Goal: Information Seeking & Learning: Learn about a topic

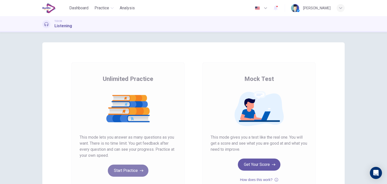
click at [130, 172] on button "Start Practice" at bounding box center [128, 170] width 41 height 12
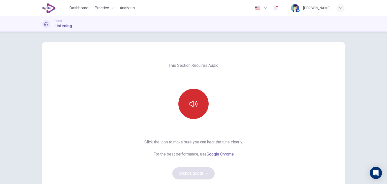
click at [197, 111] on button "button" at bounding box center [193, 104] width 30 height 30
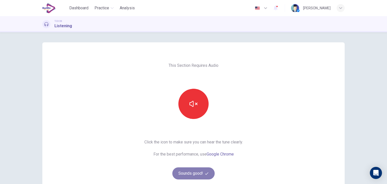
click at [189, 173] on button "Sounds good!" at bounding box center [193, 173] width 42 height 12
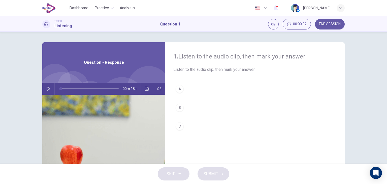
click at [46, 89] on icon "button" at bounding box center [48, 89] width 4 height 4
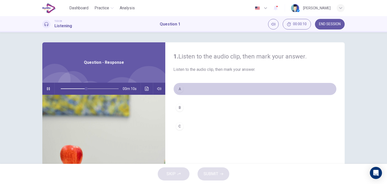
click at [179, 85] on div "A" at bounding box center [179, 89] width 8 height 8
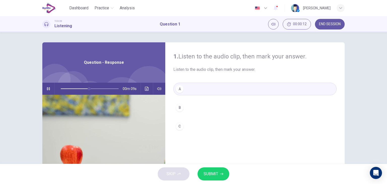
click at [208, 174] on span "SUBMIT" at bounding box center [210, 173] width 15 height 7
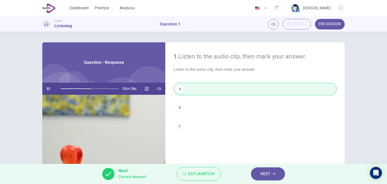
type input "**"
click at [261, 174] on span "NEXT" at bounding box center [265, 173] width 10 height 7
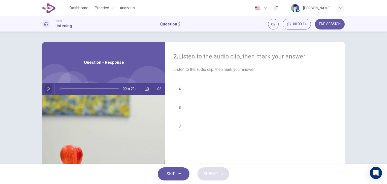
click at [48, 88] on icon "button" at bounding box center [49, 89] width 4 height 4
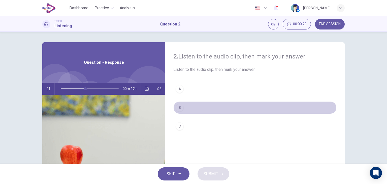
click at [181, 107] on div "B" at bounding box center [179, 107] width 8 height 8
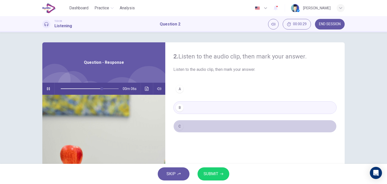
click at [179, 124] on div "C" at bounding box center [179, 126] width 8 height 8
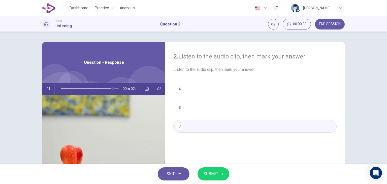
click at [213, 171] on span "SUBMIT" at bounding box center [210, 173] width 15 height 7
type input "*"
click button "NEXT"
click at [48, 88] on icon "button" at bounding box center [48, 89] width 4 height 4
click at [179, 92] on div "A" at bounding box center [179, 89] width 8 height 8
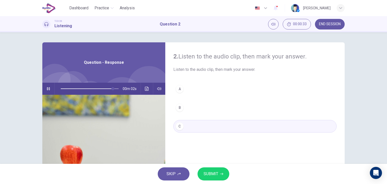
click at [208, 174] on span "SUBMIT" at bounding box center [210, 173] width 15 height 7
type input "**"
click button "NEXT"
click at [48, 88] on icon "button" at bounding box center [48, 89] width 4 height 4
click at [179, 90] on div "A" at bounding box center [179, 89] width 8 height 8
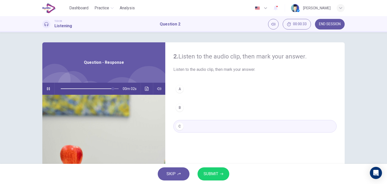
click at [211, 172] on span "SUBMIT" at bounding box center [210, 173] width 15 height 7
type input "**"
click span "NEXT"
click at [50, 88] on button "button" at bounding box center [48, 89] width 8 height 12
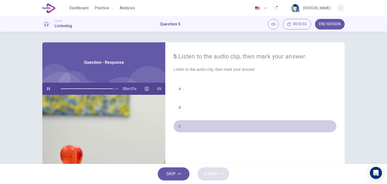
click at [179, 127] on div "C" at bounding box center [179, 126] width 8 height 8
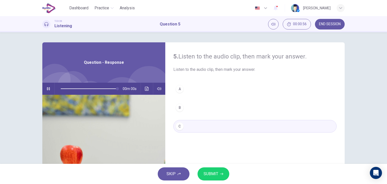
type input "*"
click at [210, 172] on span "SUBMIT" at bounding box center [210, 173] width 15 height 7
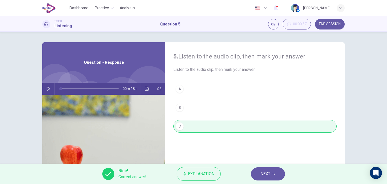
click at [262, 175] on span "NEXT" at bounding box center [265, 173] width 10 height 7
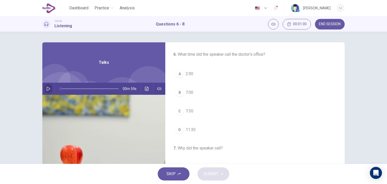
click at [49, 88] on icon "button" at bounding box center [48, 89] width 4 height 4
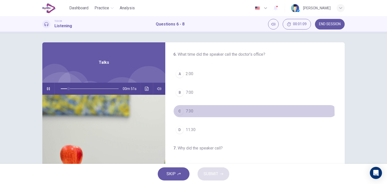
click at [202, 115] on button "C 7:30" at bounding box center [254, 111] width 163 height 13
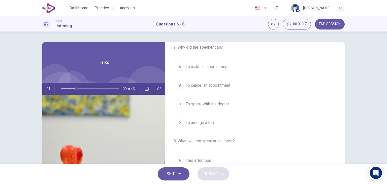
scroll to position [101, 0]
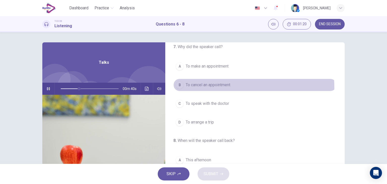
click at [205, 87] on span "To cancel an appointment" at bounding box center [208, 85] width 45 height 6
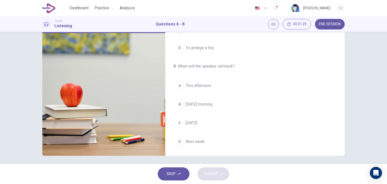
scroll to position [61, 0]
click at [186, 139] on span "Next week" at bounding box center [195, 142] width 19 height 6
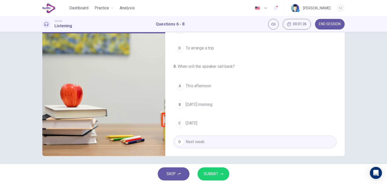
click at [211, 172] on span "SUBMIT" at bounding box center [210, 173] width 15 height 7
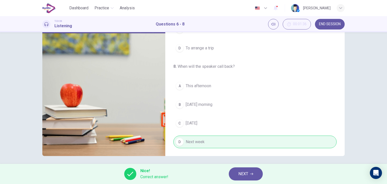
type input "**"
click at [239, 173] on span "NEXT" at bounding box center [243, 173] width 10 height 7
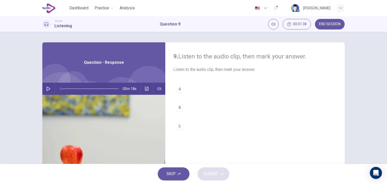
click at [47, 90] on icon "button" at bounding box center [49, 89] width 4 height 4
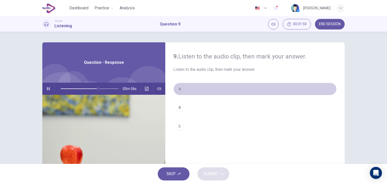
click at [181, 88] on div "A" at bounding box center [179, 89] width 8 height 8
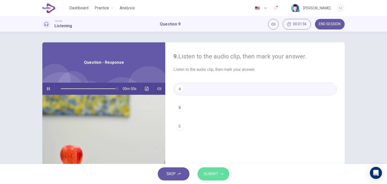
click at [205, 170] on span "SUBMIT" at bounding box center [210, 173] width 15 height 7
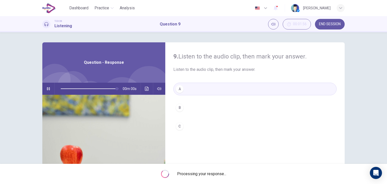
type input "*"
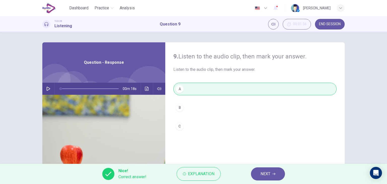
click at [261, 175] on span "NEXT" at bounding box center [265, 173] width 10 height 7
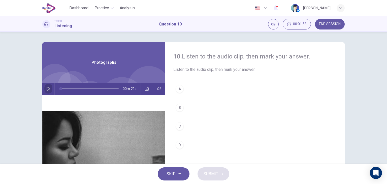
click at [50, 89] on button "button" at bounding box center [48, 89] width 8 height 12
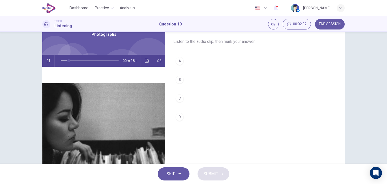
scroll to position [27, 0]
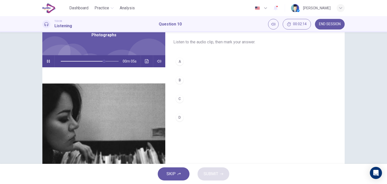
click at [178, 99] on div "C" at bounding box center [179, 99] width 8 height 8
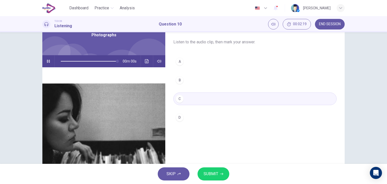
type input "*"
click at [207, 174] on span "SUBMIT" at bounding box center [210, 173] width 15 height 7
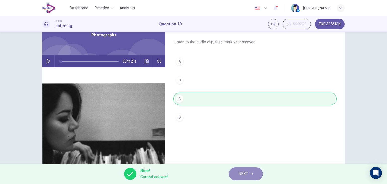
click at [245, 177] on button "NEXT" at bounding box center [246, 173] width 34 height 13
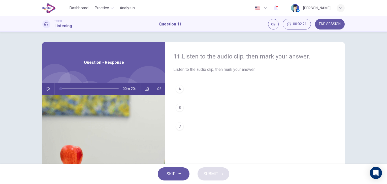
click at [47, 90] on icon "button" at bounding box center [48, 89] width 4 height 4
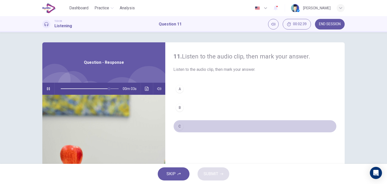
click at [177, 129] on div "C" at bounding box center [179, 126] width 8 height 8
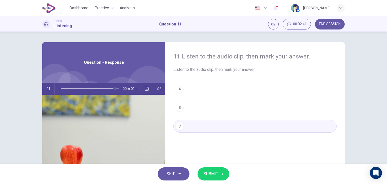
click at [210, 173] on span "SUBMIT" at bounding box center [210, 173] width 15 height 7
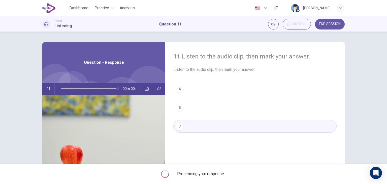
type input "*"
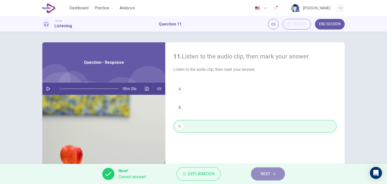
click at [258, 172] on button "NEXT" at bounding box center [268, 173] width 34 height 13
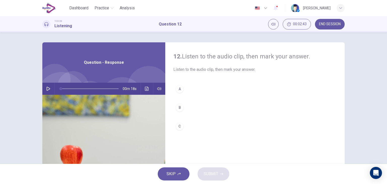
click at [46, 90] on icon "button" at bounding box center [48, 89] width 4 height 4
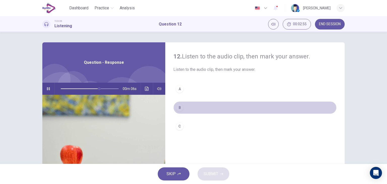
click at [180, 106] on div "B" at bounding box center [179, 107] width 8 height 8
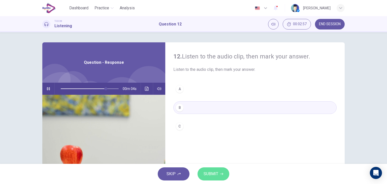
click at [212, 172] on span "SUBMIT" at bounding box center [210, 173] width 15 height 7
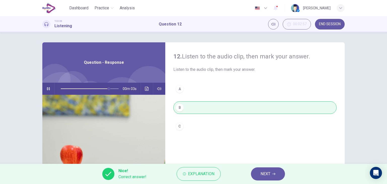
type input "**"
click at [260, 174] on span "NEXT" at bounding box center [265, 173] width 10 height 7
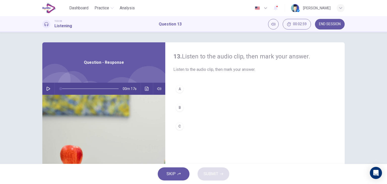
click at [48, 92] on button "button" at bounding box center [48, 89] width 8 height 12
click at [176, 89] on div "A" at bounding box center [179, 89] width 8 height 8
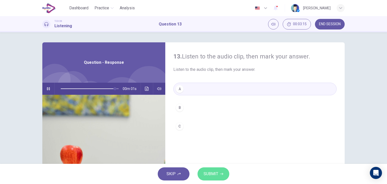
click at [213, 172] on span "SUBMIT" at bounding box center [210, 173] width 15 height 7
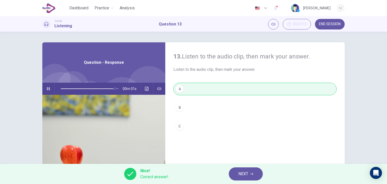
type input "*"
click at [235, 174] on button "NEXT" at bounding box center [246, 173] width 34 height 13
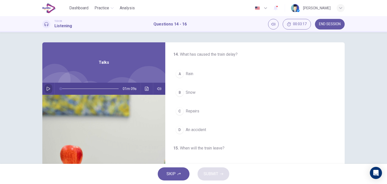
click at [49, 90] on button "button" at bounding box center [48, 89] width 8 height 12
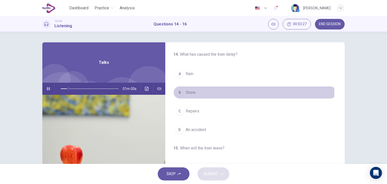
click at [186, 92] on span "Snow" at bounding box center [191, 92] width 10 height 6
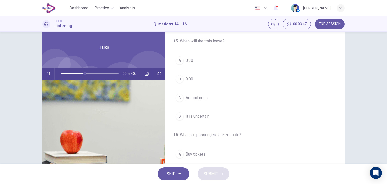
scroll to position [15, 0]
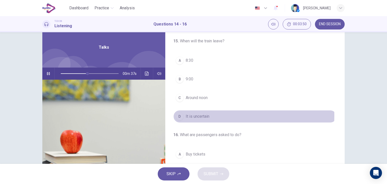
click at [203, 115] on span "It is uncertain" at bounding box center [198, 116] width 24 height 6
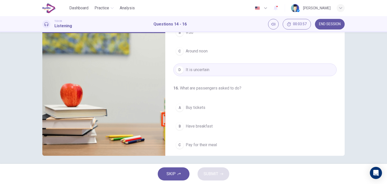
scroll to position [114, 0]
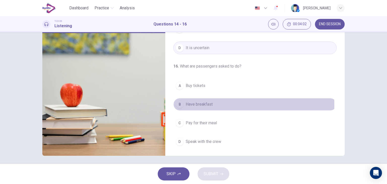
click at [206, 104] on span "Have breakfast" at bounding box center [199, 104] width 27 height 6
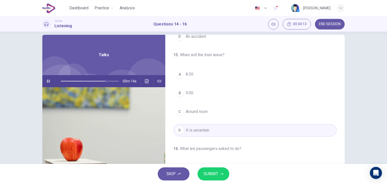
scroll to position [87, 0]
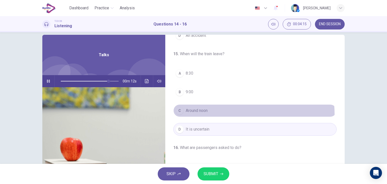
click at [243, 113] on button "C Around noon" at bounding box center [254, 110] width 163 height 13
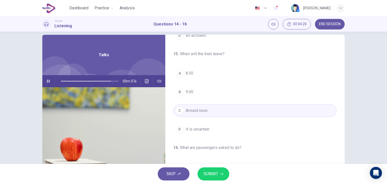
click at [207, 173] on span "SUBMIT" at bounding box center [210, 173] width 15 height 7
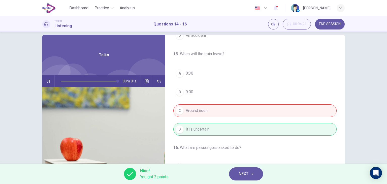
type input "*"
click at [238, 174] on button "NEXT" at bounding box center [246, 173] width 34 height 13
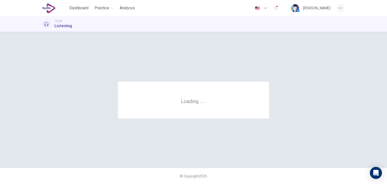
scroll to position [0, 0]
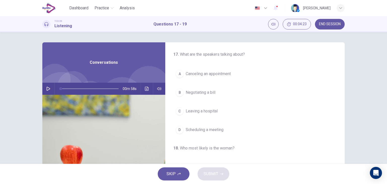
click at [46, 91] on button "button" at bounding box center [48, 89] width 8 height 12
click at [190, 74] on span "Canceling an appointment" at bounding box center [208, 74] width 45 height 6
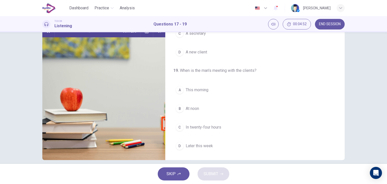
scroll to position [56, 0]
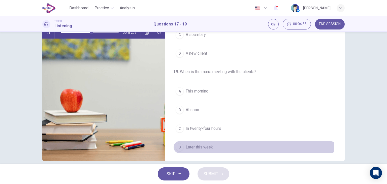
click at [204, 146] on span "Later this week" at bounding box center [199, 147] width 27 height 6
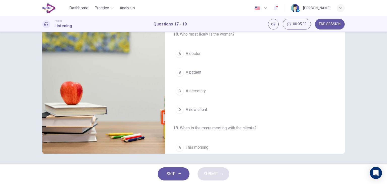
scroll to position [50, 0]
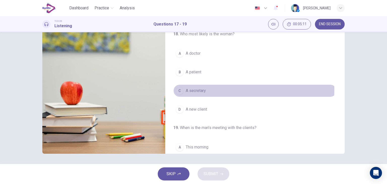
click at [213, 89] on button "C A secretary" at bounding box center [254, 90] width 163 height 13
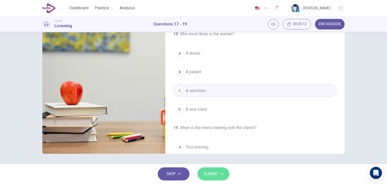
click at [210, 173] on span "SUBMIT" at bounding box center [210, 173] width 15 height 7
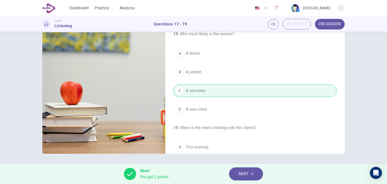
scroll to position [114, 0]
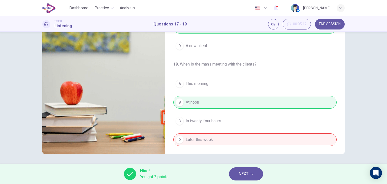
type input "*"
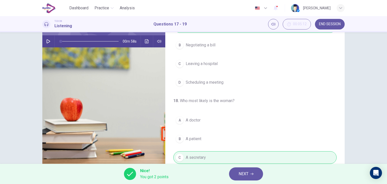
scroll to position [64, 0]
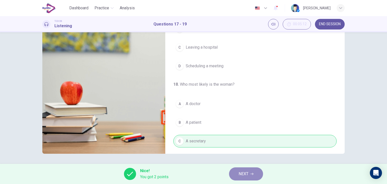
click at [243, 173] on span "NEXT" at bounding box center [243, 173] width 10 height 7
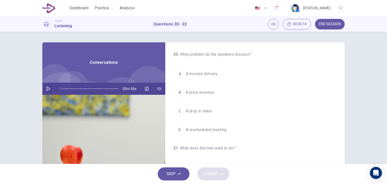
click at [44, 88] on button "button" at bounding box center [48, 89] width 8 height 12
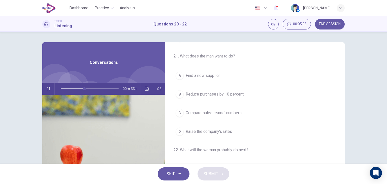
scroll to position [94, 0]
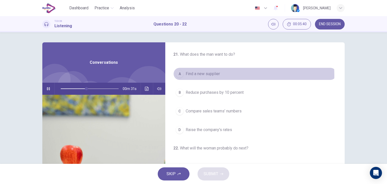
click at [214, 75] on span "Find a new supplier" at bounding box center [203, 74] width 34 height 6
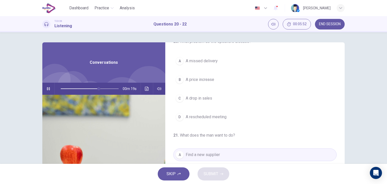
scroll to position [12, 0]
click at [206, 82] on span "A price increase" at bounding box center [200, 81] width 28 height 6
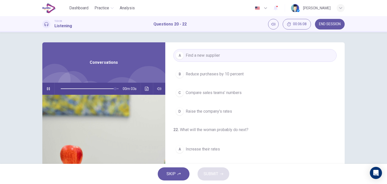
scroll to position [114, 0]
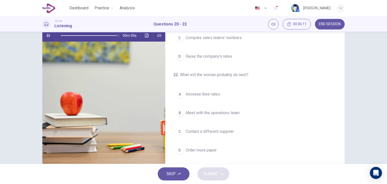
type input "*"
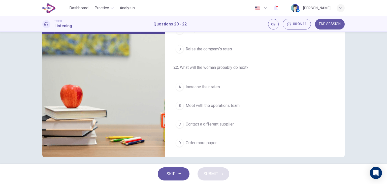
scroll to position [64, 0]
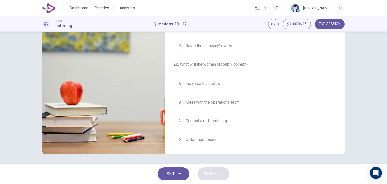
click at [229, 118] on span "Contact a different supplier" at bounding box center [210, 121] width 48 height 6
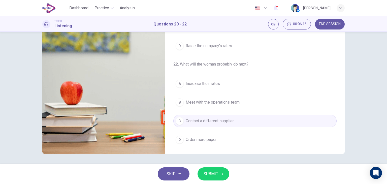
click at [213, 173] on span "SUBMIT" at bounding box center [210, 173] width 15 height 7
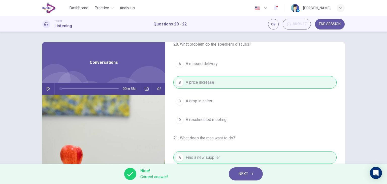
scroll to position [0, 0]
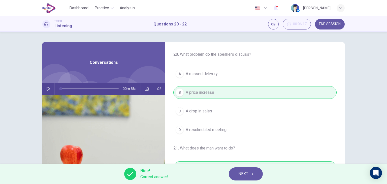
click at [242, 170] on span "NEXT" at bounding box center [243, 173] width 10 height 7
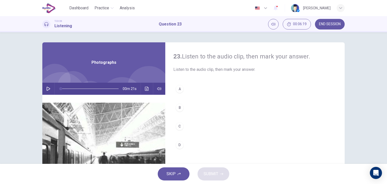
click at [49, 88] on icon "button" at bounding box center [48, 89] width 4 height 4
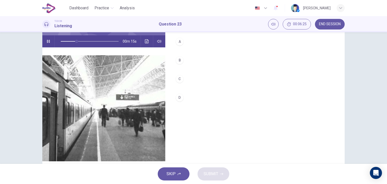
scroll to position [47, 0]
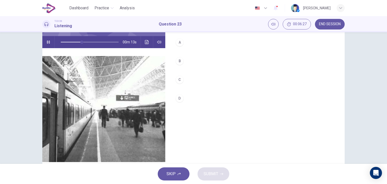
click at [178, 41] on div "A" at bounding box center [179, 42] width 8 height 8
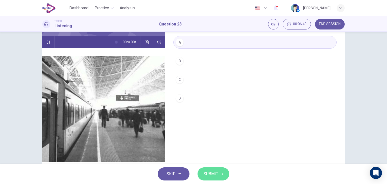
click at [208, 173] on span "SUBMIT" at bounding box center [210, 173] width 15 height 7
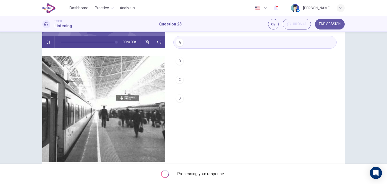
type input "*"
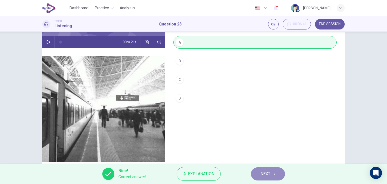
click at [266, 174] on span "NEXT" at bounding box center [265, 173] width 10 height 7
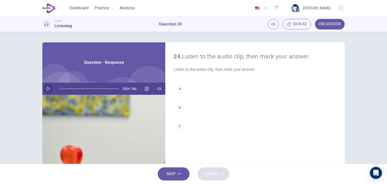
click at [49, 88] on icon "button" at bounding box center [48, 89] width 4 height 4
click at [180, 108] on div "B" at bounding box center [179, 107] width 8 height 8
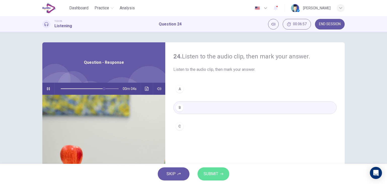
click at [206, 174] on span "SUBMIT" at bounding box center [210, 173] width 15 height 7
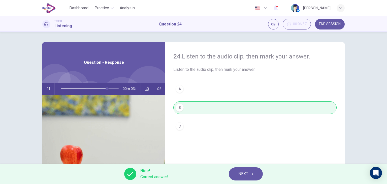
type input "**"
click at [243, 169] on button "NEXT" at bounding box center [246, 173] width 34 height 13
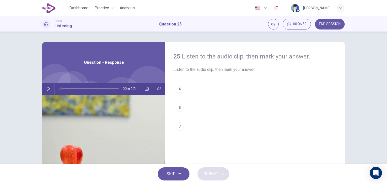
click at [46, 90] on icon "button" at bounding box center [48, 89] width 4 height 4
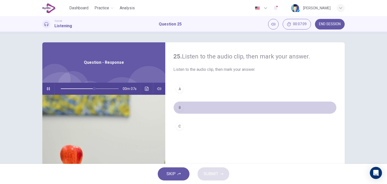
click at [182, 110] on button "B" at bounding box center [254, 107] width 163 height 13
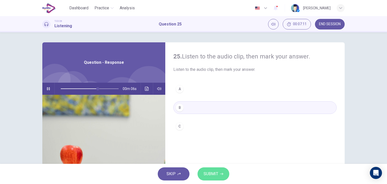
click at [205, 171] on span "SUBMIT" at bounding box center [210, 173] width 15 height 7
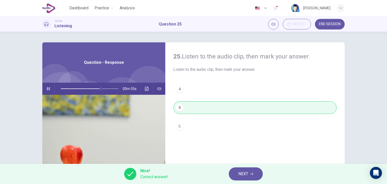
type input "**"
click at [243, 174] on span "NEXT" at bounding box center [243, 173] width 10 height 7
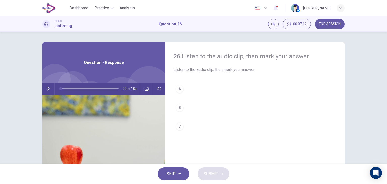
click at [46, 89] on icon "button" at bounding box center [48, 89] width 4 height 4
click at [180, 110] on div "B" at bounding box center [179, 107] width 8 height 8
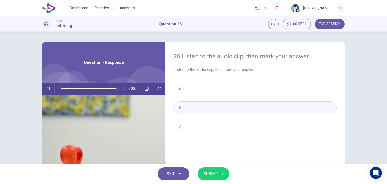
type input "*"
click at [207, 173] on span "SUBMIT" at bounding box center [210, 173] width 15 height 7
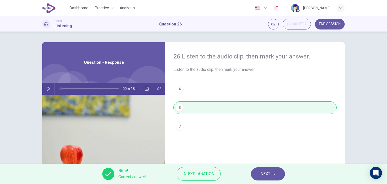
click at [257, 172] on button "NEXT" at bounding box center [268, 173] width 34 height 13
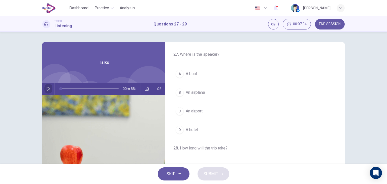
click at [47, 89] on icon "button" at bounding box center [49, 89] width 4 height 4
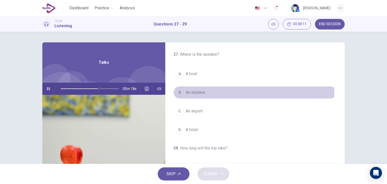
click at [202, 89] on span "An airplane" at bounding box center [195, 92] width 19 height 6
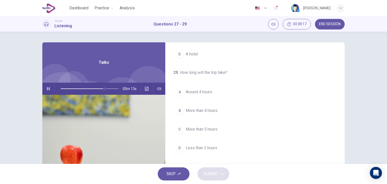
scroll to position [77, 0]
click at [201, 146] on span "Less than 3 hours" at bounding box center [201, 147] width 31 height 6
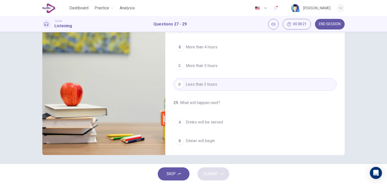
scroll to position [63, 0]
click at [212, 120] on span "Drinks will be served" at bounding box center [204, 122] width 37 height 6
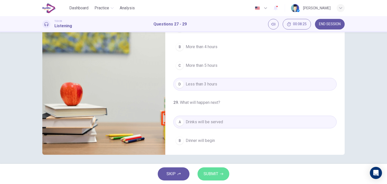
click at [208, 173] on span "SUBMIT" at bounding box center [210, 173] width 15 height 7
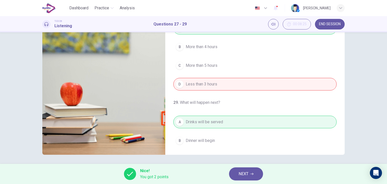
type input "*"
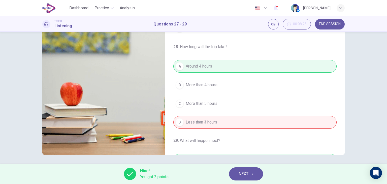
scroll to position [38, 0]
click at [240, 175] on span "NEXT" at bounding box center [243, 173] width 10 height 7
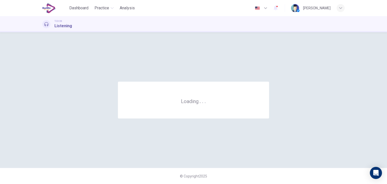
scroll to position [0, 0]
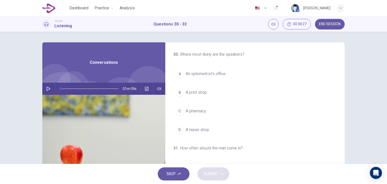
click at [50, 89] on button "button" at bounding box center [48, 89] width 8 height 12
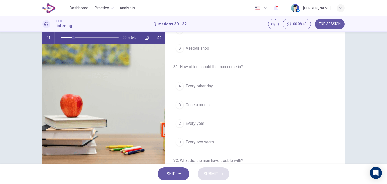
scroll to position [30, 0]
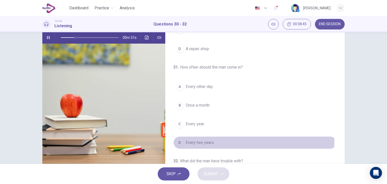
click at [202, 140] on span "Every two years" at bounding box center [200, 142] width 28 height 6
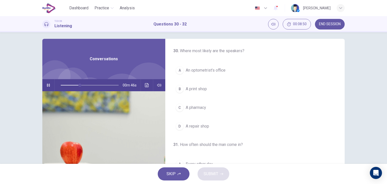
scroll to position [0, 0]
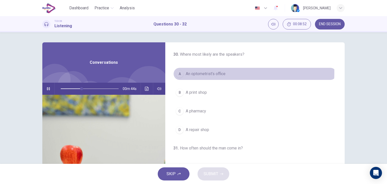
click at [199, 72] on span "An optometrist’s office" at bounding box center [206, 74] width 40 height 6
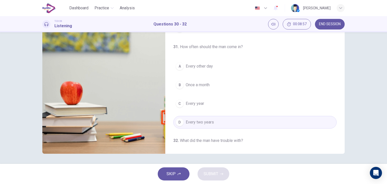
scroll to position [38, 0]
click at [225, 104] on button "C Every year" at bounding box center [254, 103] width 163 height 13
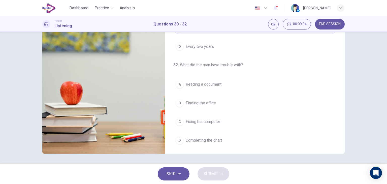
scroll to position [114, 0]
click at [207, 83] on span "Reading a document" at bounding box center [204, 84] width 36 height 6
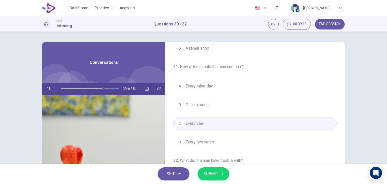
scroll to position [81, 0]
click at [210, 172] on span "SUBMIT" at bounding box center [210, 173] width 15 height 7
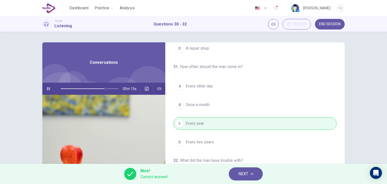
type input "**"
click at [249, 170] on button "NEXT" at bounding box center [246, 173] width 34 height 13
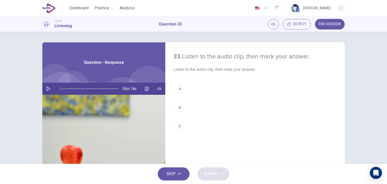
click at [47, 87] on icon "button" at bounding box center [48, 89] width 4 height 4
drag, startPoint x: 47, startPoint y: 87, endPoint x: 179, endPoint y: 88, distance: 132.2
click at [179, 88] on div "33. Listen to the audio clip, then [PERSON_NAME] your answer. Listen to the aud…" at bounding box center [193, 129] width 302 height 175
click at [179, 88] on div "A" at bounding box center [179, 89] width 8 height 8
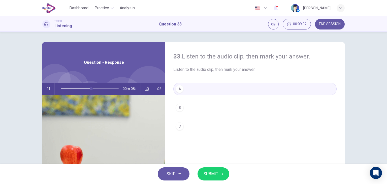
click at [214, 175] on span "SUBMIT" at bounding box center [210, 173] width 15 height 7
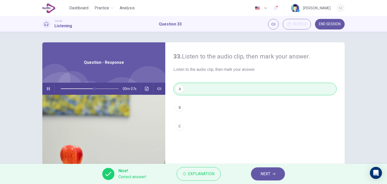
type input "**"
click at [273, 175] on button "NEXT" at bounding box center [268, 173] width 34 height 13
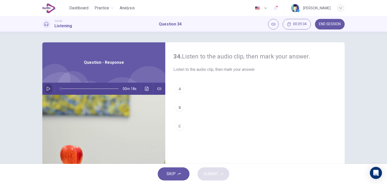
click at [47, 90] on icon "button" at bounding box center [48, 89] width 4 height 4
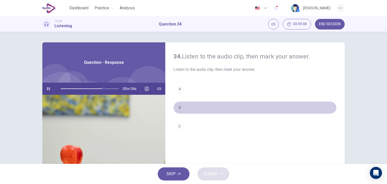
click at [181, 108] on div "B" at bounding box center [179, 107] width 8 height 8
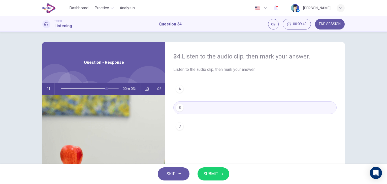
click at [212, 172] on span "SUBMIT" at bounding box center [210, 173] width 15 height 7
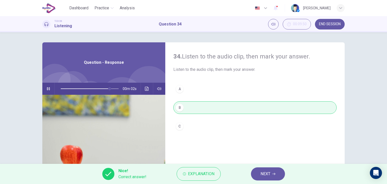
type input "**"
click at [259, 172] on button "NEXT" at bounding box center [268, 173] width 34 height 13
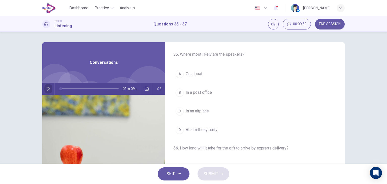
click at [46, 87] on icon "button" at bounding box center [48, 89] width 4 height 4
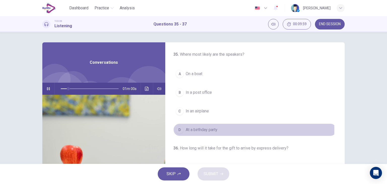
click at [191, 129] on span "At a birthday party" at bounding box center [202, 130] width 32 height 6
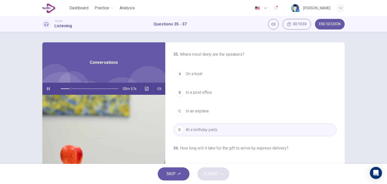
click at [205, 92] on span "In a post office" at bounding box center [199, 92] width 26 height 6
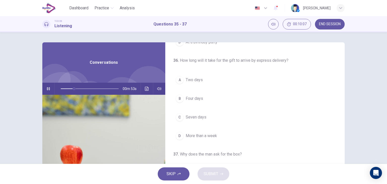
scroll to position [87, 0]
click at [194, 81] on span "Two days" at bounding box center [194, 81] width 17 height 6
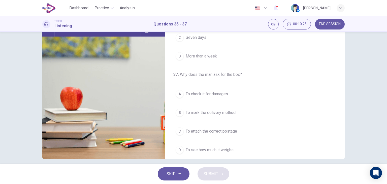
scroll to position [114, 0]
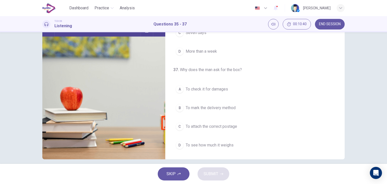
click at [222, 144] on span "To see how much it weighs" at bounding box center [210, 145] width 48 height 6
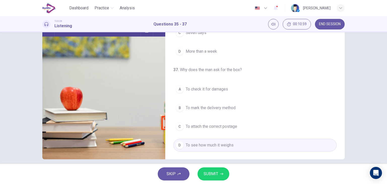
type input "*"
click at [203, 174] on span "SUBMIT" at bounding box center [210, 173] width 15 height 7
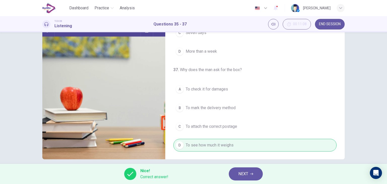
click at [239, 175] on span "NEXT" at bounding box center [243, 173] width 10 height 7
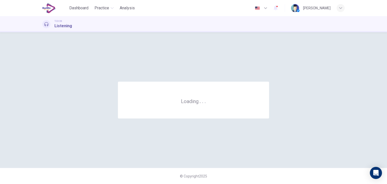
scroll to position [0, 0]
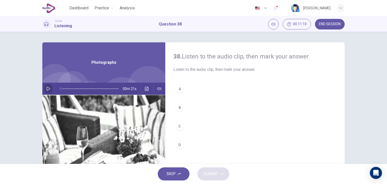
click at [46, 89] on icon "button" at bounding box center [48, 89] width 4 height 4
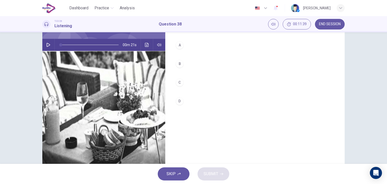
scroll to position [44, 0]
click at [175, 101] on div "D" at bounding box center [179, 101] width 8 height 8
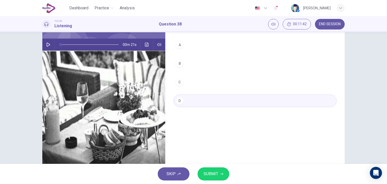
click at [210, 173] on span "SUBMIT" at bounding box center [210, 173] width 15 height 7
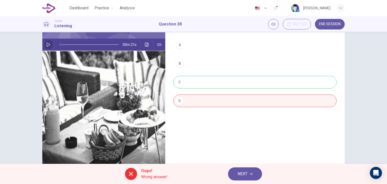
click at [47, 44] on icon "button" at bounding box center [49, 45] width 4 height 4
type input "*"
click at [243, 171] on span "NEXT" at bounding box center [242, 173] width 10 height 7
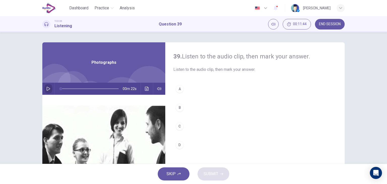
click at [48, 89] on icon "button" at bounding box center [48, 89] width 4 height 4
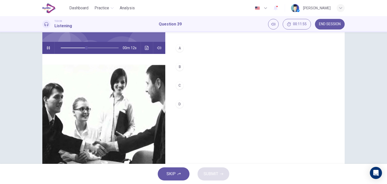
scroll to position [41, 0]
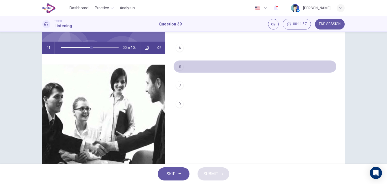
click at [179, 69] on div "B" at bounding box center [179, 66] width 8 height 8
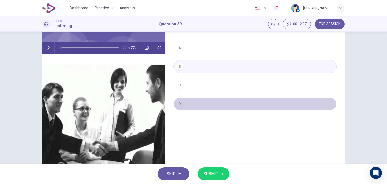
click at [178, 105] on div "D" at bounding box center [179, 104] width 8 height 8
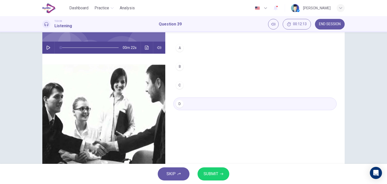
click at [49, 49] on button "button" at bounding box center [48, 48] width 8 height 12
type input "*"
click at [210, 175] on span "SUBMIT" at bounding box center [210, 173] width 15 height 7
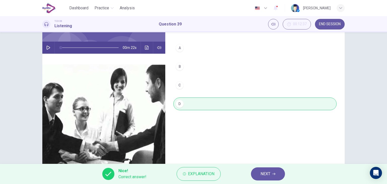
click at [262, 174] on span "NEXT" at bounding box center [265, 173] width 10 height 7
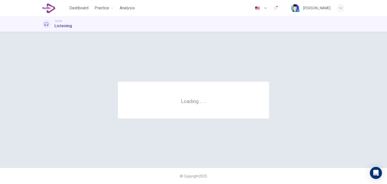
scroll to position [0, 0]
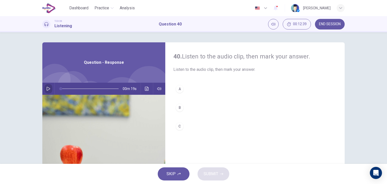
click at [46, 90] on icon "button" at bounding box center [48, 89] width 4 height 4
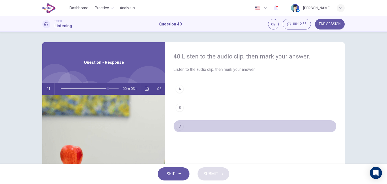
click at [177, 129] on div "C" at bounding box center [179, 126] width 8 height 8
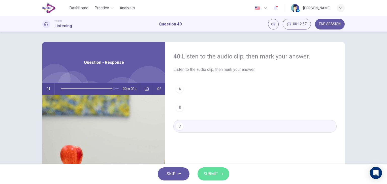
click at [210, 173] on span "SUBMIT" at bounding box center [210, 173] width 15 height 7
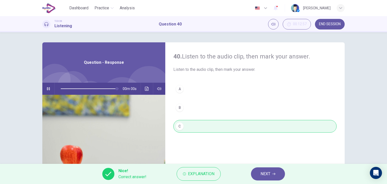
type input "*"
click at [264, 173] on span "NEXT" at bounding box center [265, 173] width 10 height 7
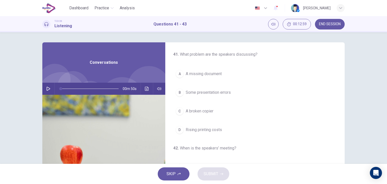
click at [48, 90] on icon "button" at bounding box center [48, 89] width 4 height 4
click at [204, 113] on span "A broken copier" at bounding box center [200, 111] width 28 height 6
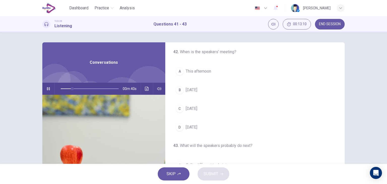
scroll to position [95, 0]
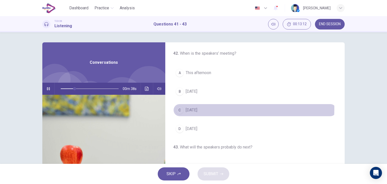
click at [216, 108] on button "C [DATE]" at bounding box center [254, 110] width 163 height 13
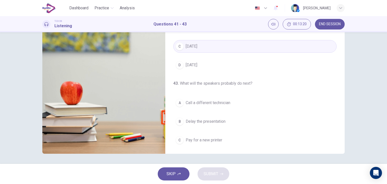
scroll to position [114, 0]
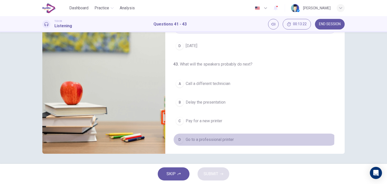
click at [223, 137] on span "Go to a professional printer" at bounding box center [210, 139] width 48 height 6
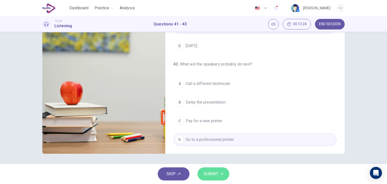
click at [207, 173] on span "SUBMIT" at bounding box center [210, 173] width 15 height 7
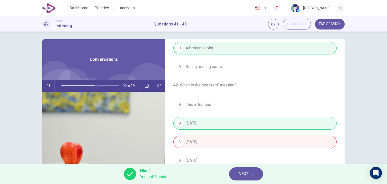
scroll to position [61, 0]
type input "**"
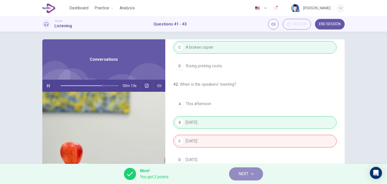
click at [241, 172] on span "NEXT" at bounding box center [243, 173] width 10 height 7
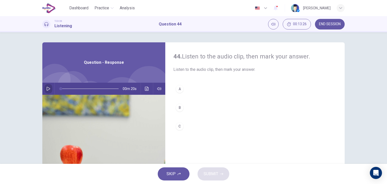
click at [47, 87] on icon "button" at bounding box center [48, 89] width 4 height 4
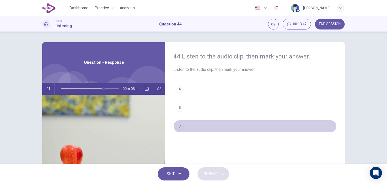
click at [179, 127] on div "C" at bounding box center [179, 126] width 8 height 8
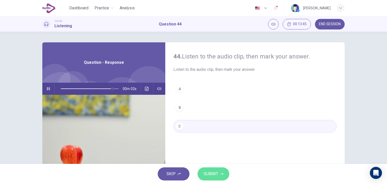
click at [208, 174] on span "SUBMIT" at bounding box center [210, 173] width 15 height 7
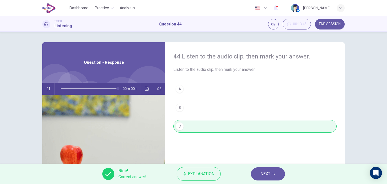
type input "*"
click at [261, 174] on span "NEXT" at bounding box center [265, 173] width 10 height 7
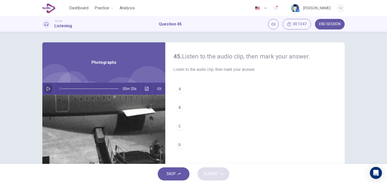
click at [48, 91] on button "button" at bounding box center [48, 89] width 8 height 12
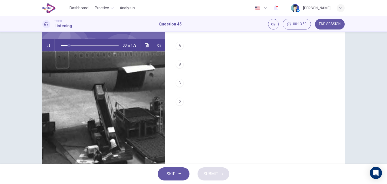
scroll to position [43, 0]
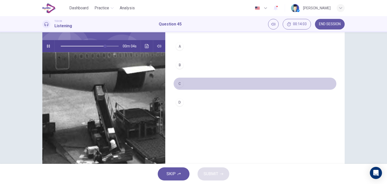
click at [177, 84] on div "C" at bounding box center [179, 84] width 8 height 8
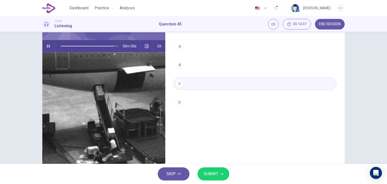
type input "*"
click at [209, 172] on span "SUBMIT" at bounding box center [210, 173] width 15 height 7
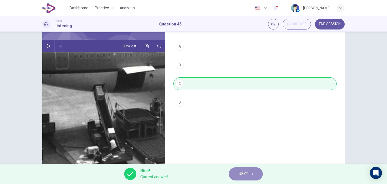
click at [244, 174] on span "NEXT" at bounding box center [243, 173] width 10 height 7
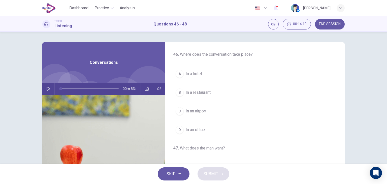
click at [47, 91] on button "button" at bounding box center [48, 89] width 8 height 12
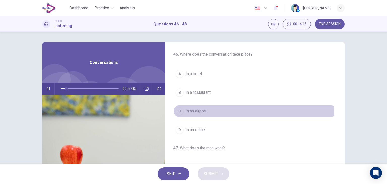
click at [212, 114] on button "C In an airport" at bounding box center [254, 111] width 163 height 13
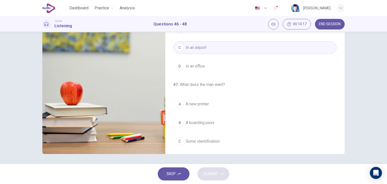
scroll to position [64, 0]
drag, startPoint x: 343, startPoint y: 78, endPoint x: 347, endPoint y: 91, distance: 13.1
click at [347, 91] on div "46 . Where does the conversation take place? A In a hotel B In a restaurant C I…" at bounding box center [193, 66] width 318 height 175
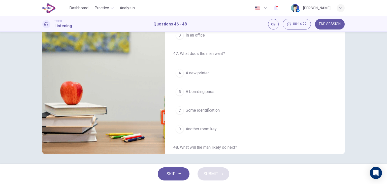
scroll to position [30, 0]
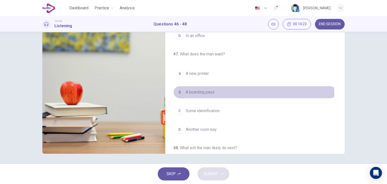
click at [216, 94] on button "B A boarding pass" at bounding box center [254, 92] width 163 height 13
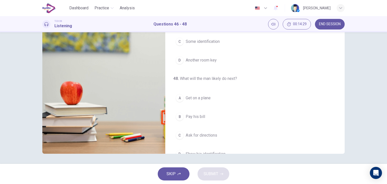
scroll to position [114, 0]
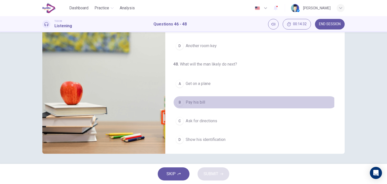
click at [197, 101] on span "Pay his bill" at bounding box center [195, 102] width 19 height 6
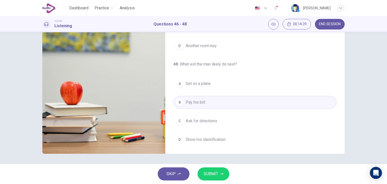
click at [212, 173] on span "SUBMIT" at bounding box center [210, 173] width 15 height 7
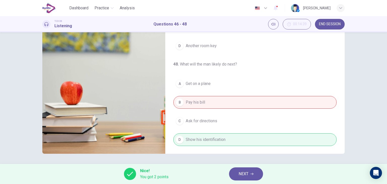
type input "**"
click at [244, 176] on span "NEXT" at bounding box center [243, 173] width 10 height 7
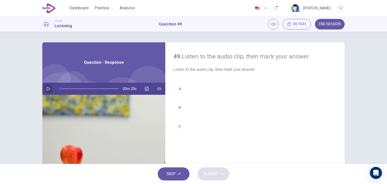
click at [47, 85] on button "button" at bounding box center [48, 89] width 8 height 12
click at [182, 106] on div "B" at bounding box center [179, 107] width 8 height 8
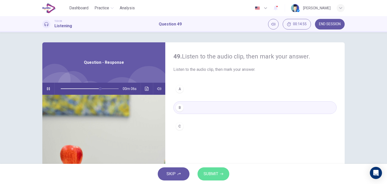
click at [207, 175] on span "SUBMIT" at bounding box center [210, 173] width 15 height 7
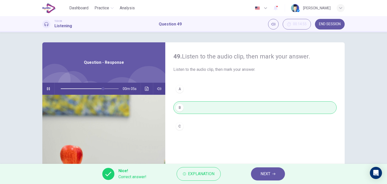
type input "**"
click at [257, 174] on button "NEXT" at bounding box center [268, 173] width 34 height 13
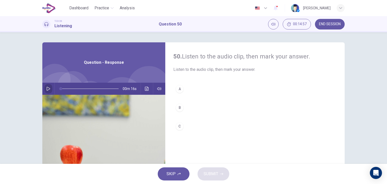
click at [47, 90] on icon "button" at bounding box center [49, 89] width 4 height 4
type input "*"
click at [179, 93] on button "A" at bounding box center [254, 89] width 163 height 13
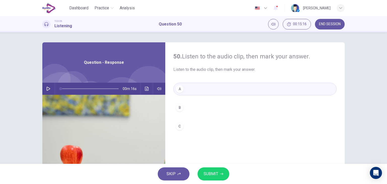
click at [203, 175] on button "SUBMIT" at bounding box center [213, 173] width 32 height 13
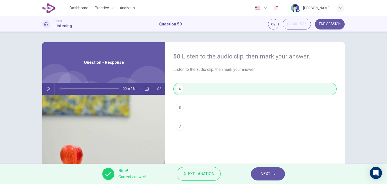
click at [328, 26] on button "END SESSION" at bounding box center [330, 24] width 30 height 11
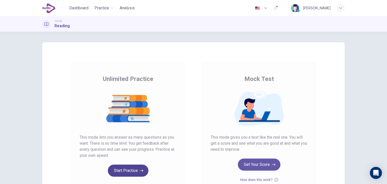
click at [124, 170] on button "Start Practice" at bounding box center [128, 170] width 41 height 12
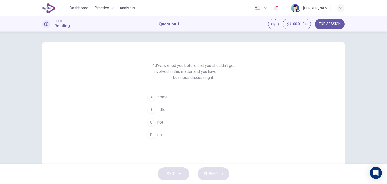
click at [164, 123] on button "C not" at bounding box center [193, 122] width 97 height 13
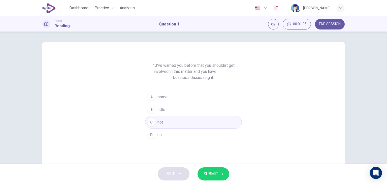
click at [216, 169] on button "SUBMIT" at bounding box center [213, 173] width 32 height 13
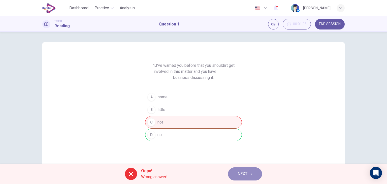
click at [243, 172] on span "NEXT" at bounding box center [242, 173] width 10 height 7
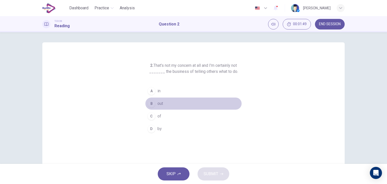
click at [167, 105] on button "B out" at bounding box center [193, 103] width 97 height 13
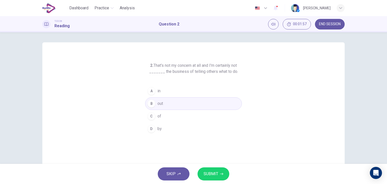
click at [120, 130] on div "2. That's not my concern at all and I'm certainly not _______ the business of t…" at bounding box center [193, 129] width 302 height 175
click at [211, 170] on span "SUBMIT" at bounding box center [210, 173] width 15 height 7
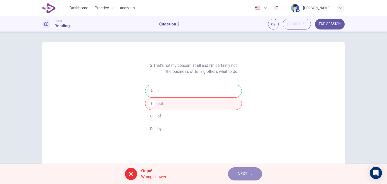
click at [239, 173] on span "NEXT" at bounding box center [242, 173] width 10 height 7
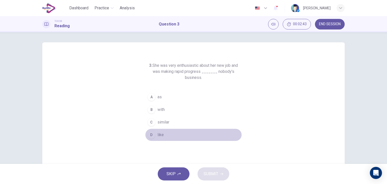
click at [165, 132] on button "D like" at bounding box center [193, 134] width 97 height 13
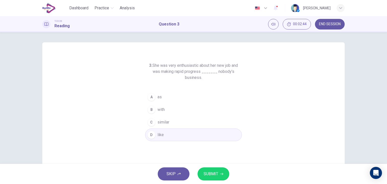
click at [207, 172] on span "SUBMIT" at bounding box center [210, 173] width 15 height 7
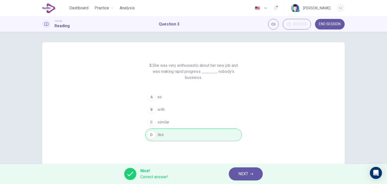
click at [240, 171] on span "NEXT" at bounding box center [243, 173] width 10 height 7
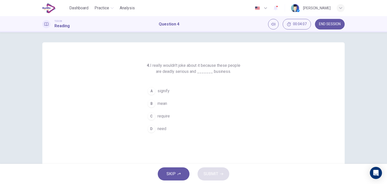
click at [178, 94] on button "A signify" at bounding box center [193, 91] width 97 height 13
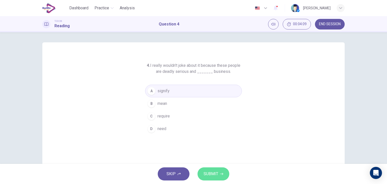
click at [205, 176] on span "SUBMIT" at bounding box center [210, 173] width 15 height 7
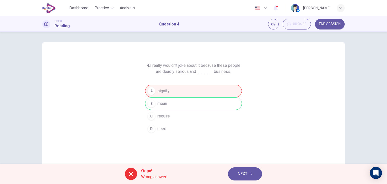
click at [240, 175] on span "NEXT" at bounding box center [242, 173] width 10 height 7
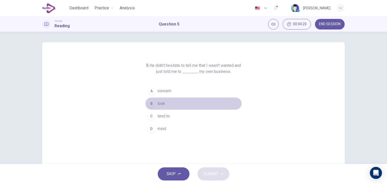
click at [155, 101] on button "B look" at bounding box center [193, 103] width 97 height 13
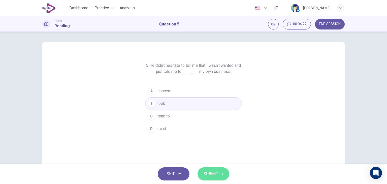
click at [209, 172] on span "SUBMIT" at bounding box center [210, 173] width 15 height 7
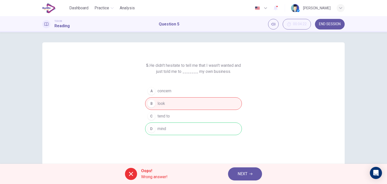
click at [245, 172] on span "NEXT" at bounding box center [242, 173] width 10 height 7
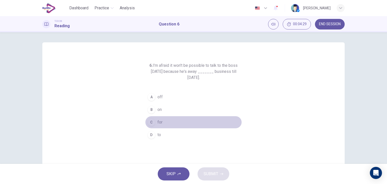
click at [161, 121] on span "for" at bounding box center [159, 122] width 5 height 6
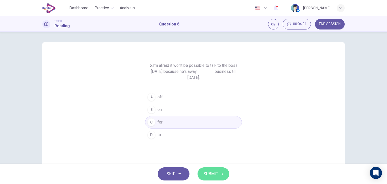
click at [210, 171] on span "SUBMIT" at bounding box center [210, 173] width 15 height 7
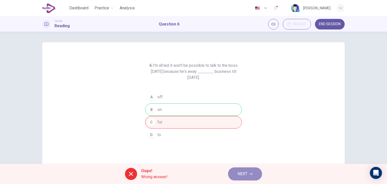
click at [243, 172] on span "NEXT" at bounding box center [242, 173] width 10 height 7
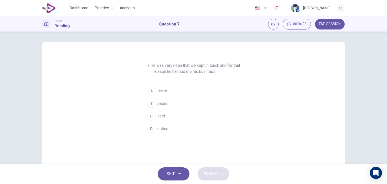
click at [243, 172] on div "SKIP SUBMIT" at bounding box center [193, 174] width 387 height 20
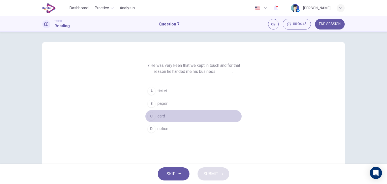
click at [161, 116] on span "card" at bounding box center [161, 116] width 8 height 6
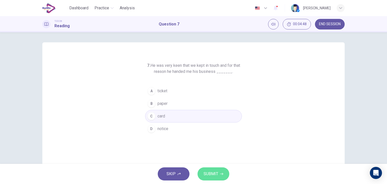
click at [220, 175] on button "SUBMIT" at bounding box center [213, 173] width 32 height 13
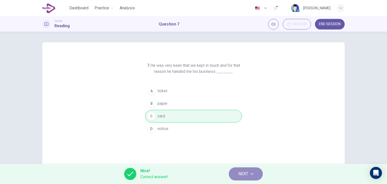
click at [242, 172] on span "NEXT" at bounding box center [243, 173] width 10 height 7
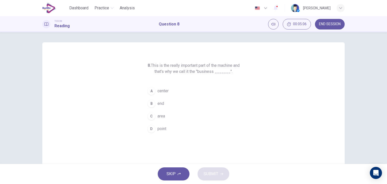
click at [161, 91] on span "center" at bounding box center [162, 91] width 11 height 6
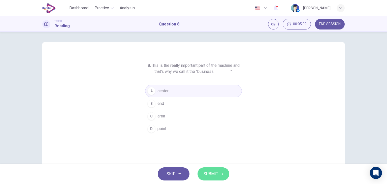
click at [208, 175] on span "SUBMIT" at bounding box center [210, 173] width 15 height 7
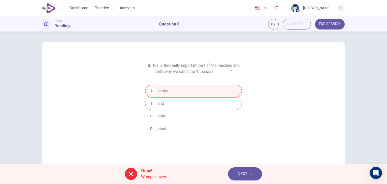
click at [240, 169] on button "NEXT" at bounding box center [245, 173] width 34 height 13
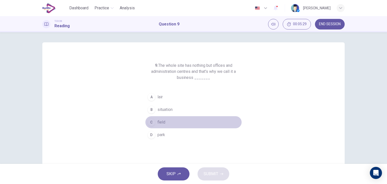
click at [167, 123] on button "C field" at bounding box center [193, 122] width 97 height 13
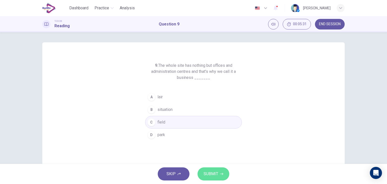
click at [209, 174] on span "SUBMIT" at bounding box center [210, 173] width 15 height 7
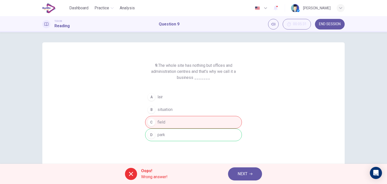
click at [236, 174] on button "NEXT" at bounding box center [245, 173] width 34 height 13
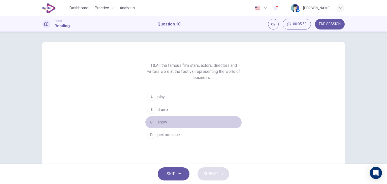
click at [173, 122] on button "C show" at bounding box center [193, 122] width 97 height 13
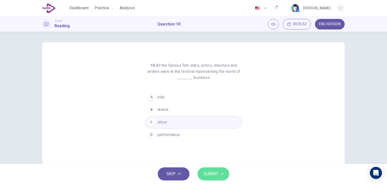
click at [211, 175] on span "SUBMIT" at bounding box center [210, 173] width 15 height 7
